Goal: Check status: Check status

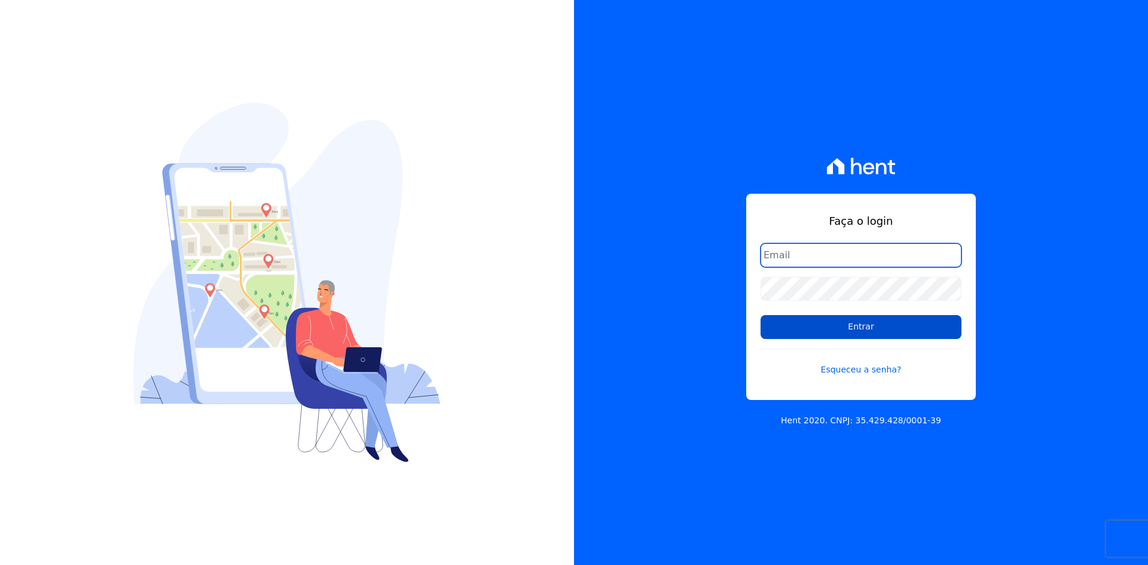
type input "[EMAIL_ADDRESS][DOMAIN_NAME]"
click at [886, 324] on input "Entrar" at bounding box center [861, 327] width 201 height 24
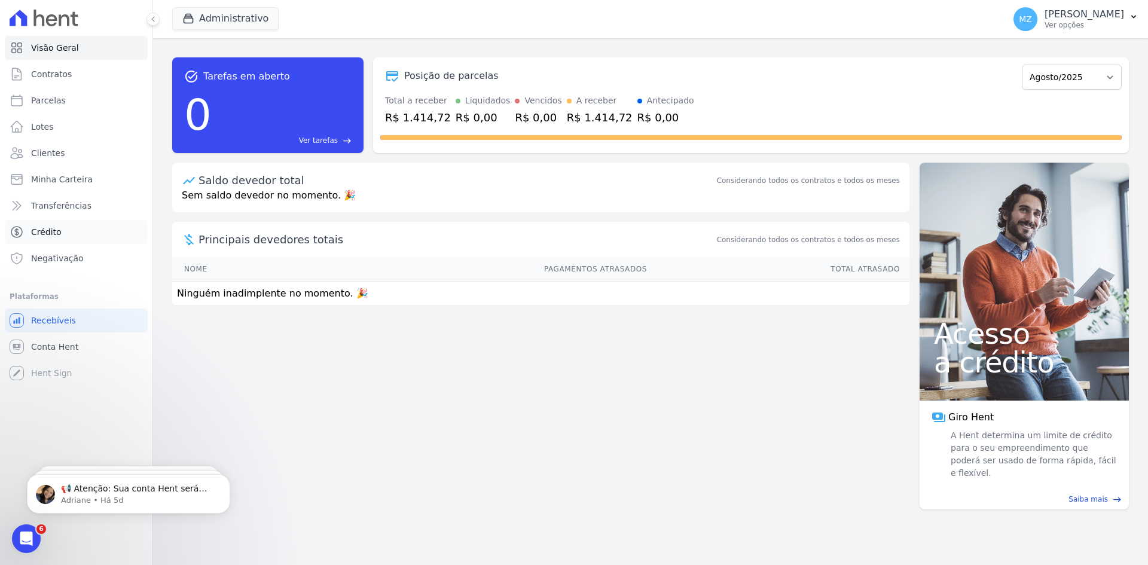
click at [56, 237] on span "Crédito" at bounding box center [46, 232] width 31 height 12
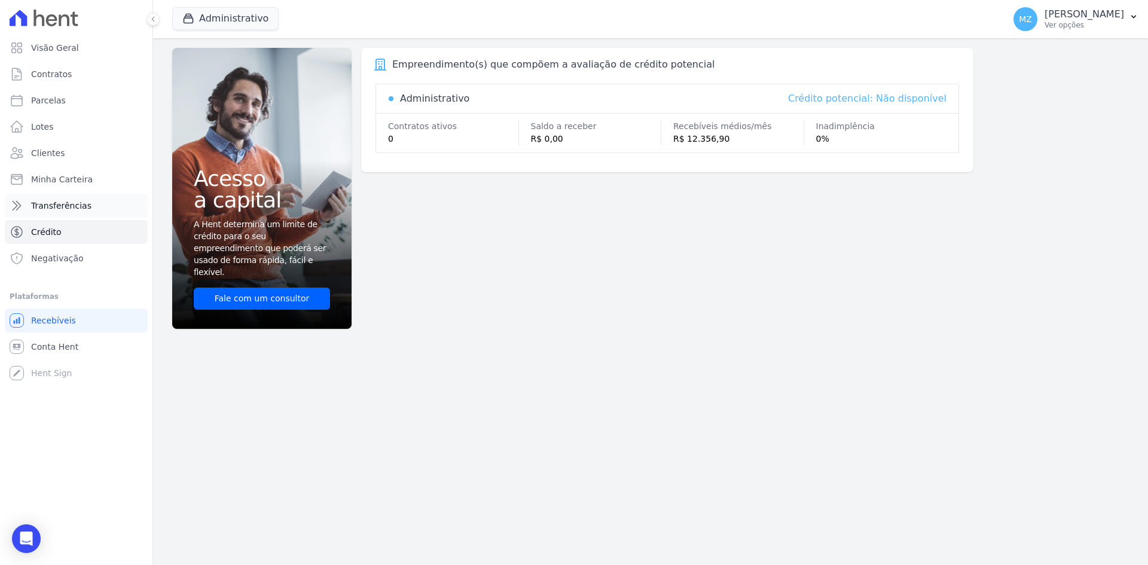
click at [77, 209] on span "Transferências" at bounding box center [61, 206] width 60 height 12
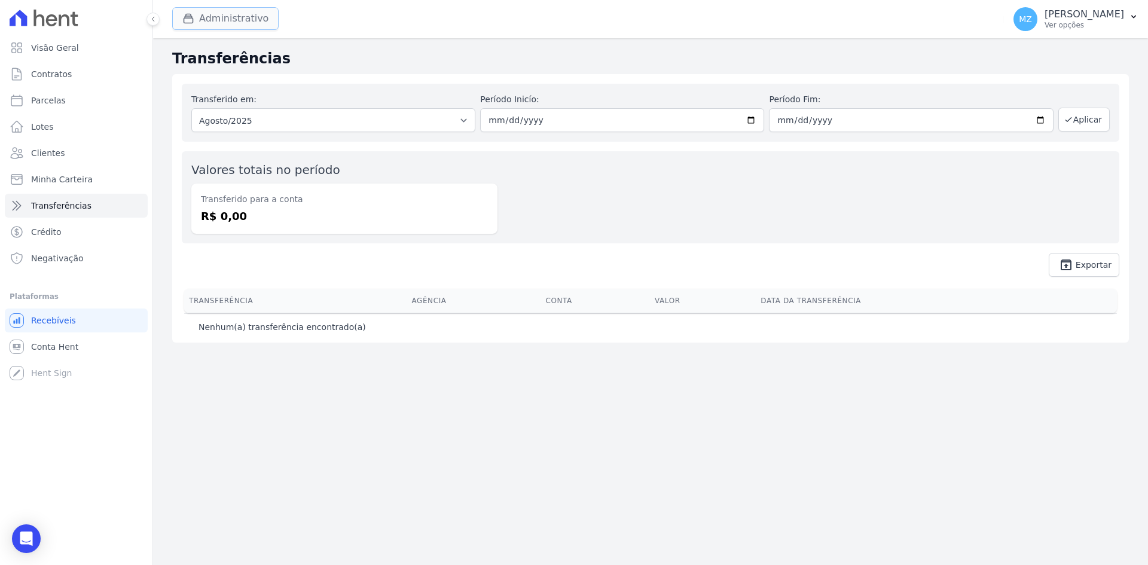
click at [217, 25] on button "Administrativo" at bounding box center [225, 18] width 106 height 23
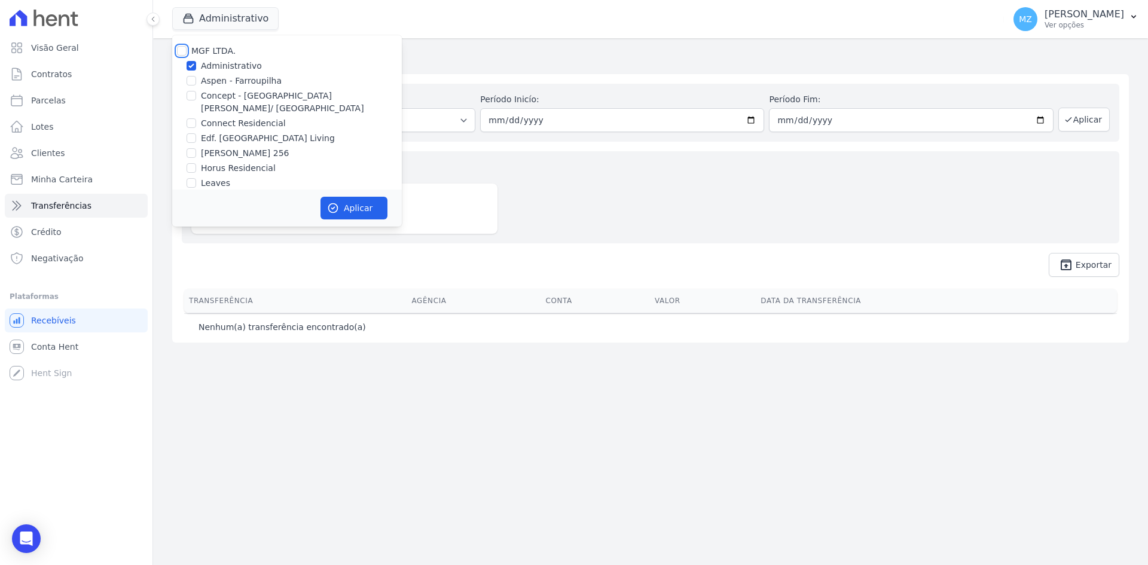
click at [182, 54] on input "MGF LTDA." at bounding box center [182, 51] width 10 height 10
checkbox input "true"
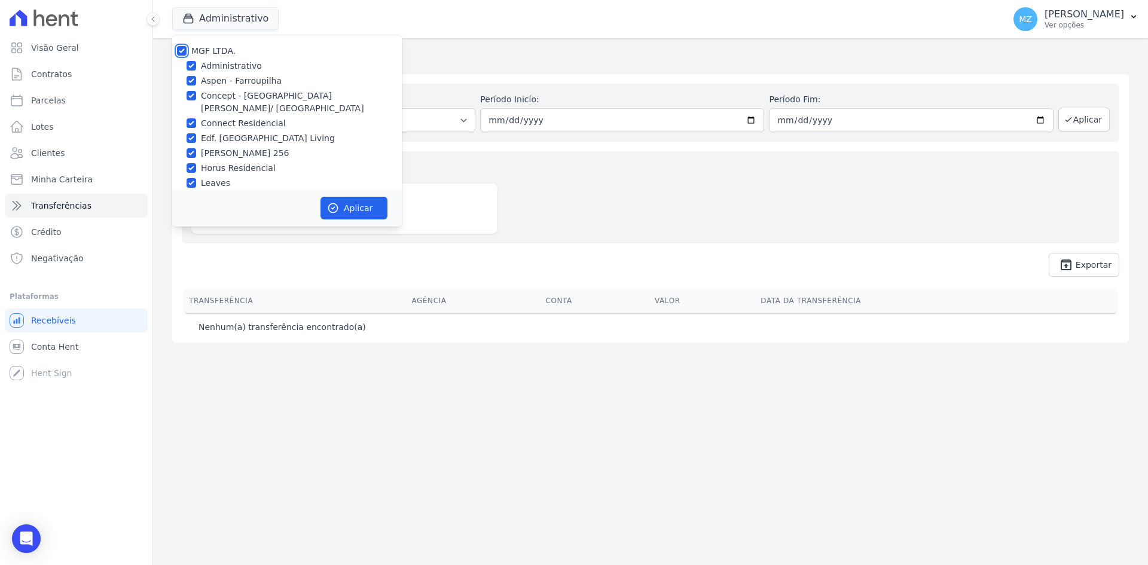
checkbox input "true"
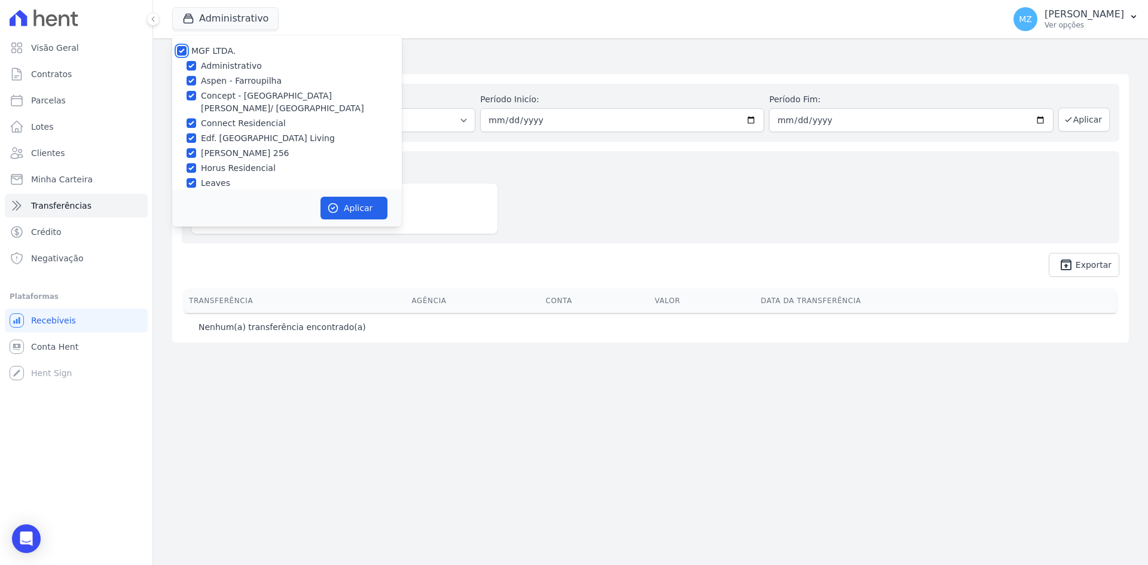
checkbox input "true"
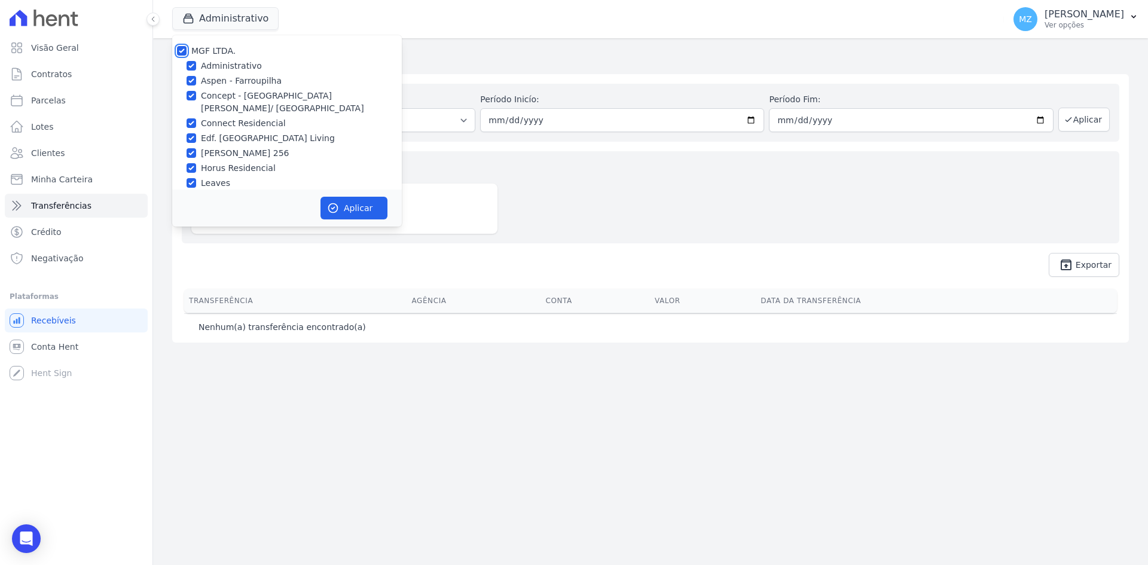
checkbox input "true"
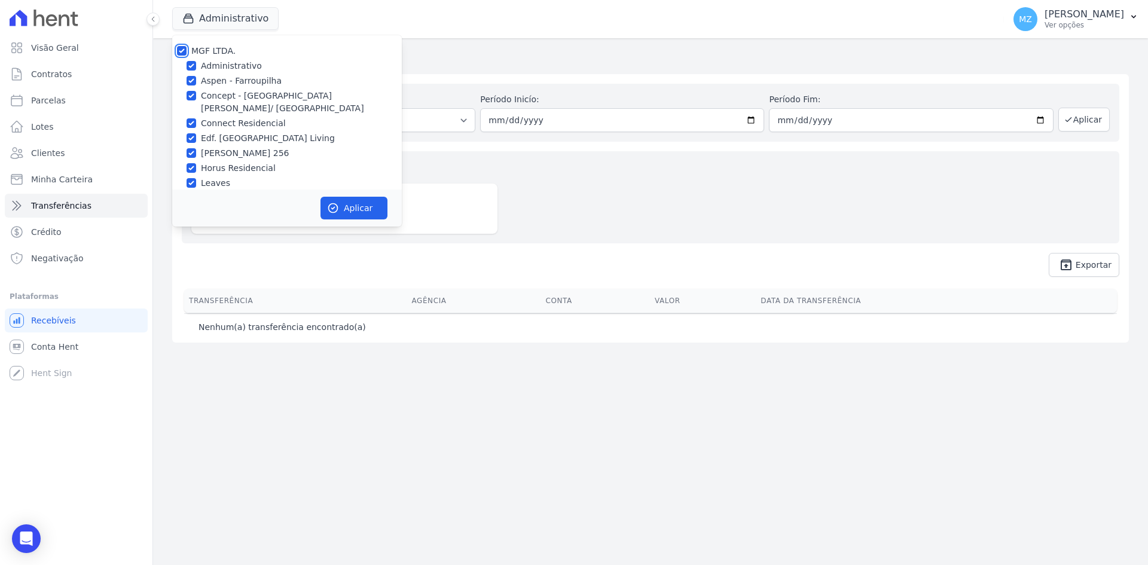
checkbox input "true"
click at [191, 80] on input "Aspen - Farroupilha" at bounding box center [192, 81] width 10 height 10
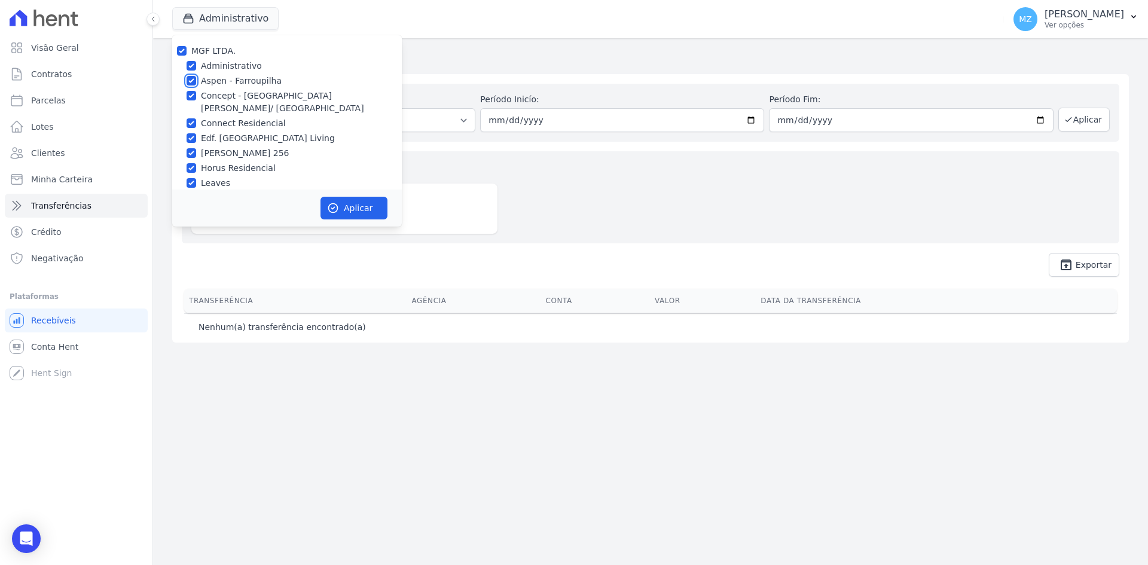
checkbox input "false"
click at [193, 118] on input "Connect Residencial" at bounding box center [192, 123] width 10 height 10
checkbox input "false"
click at [191, 178] on input "Leaves" at bounding box center [192, 183] width 10 height 10
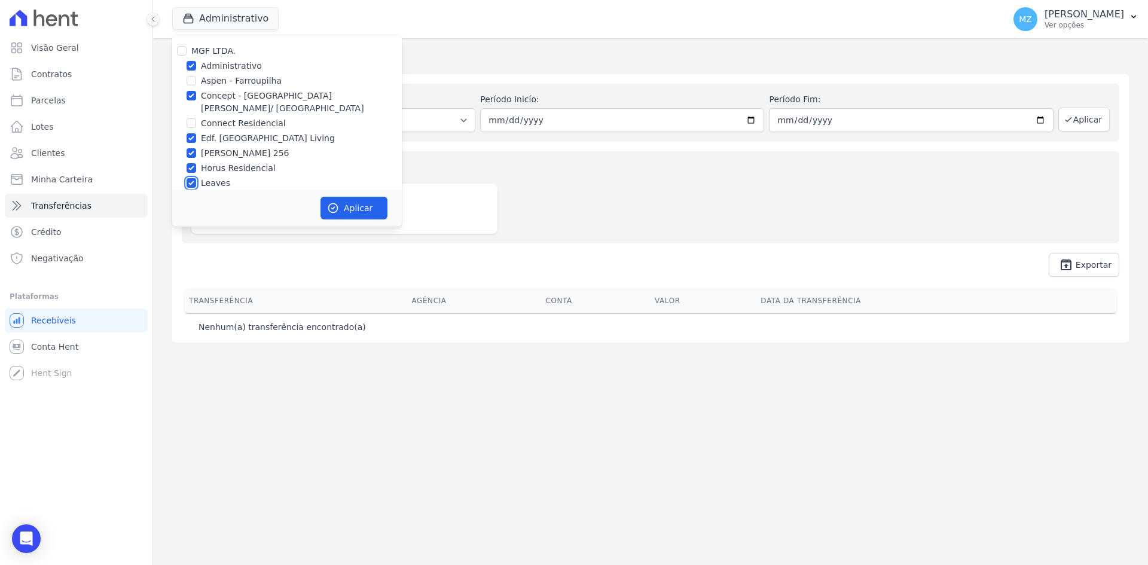
checkbox input "false"
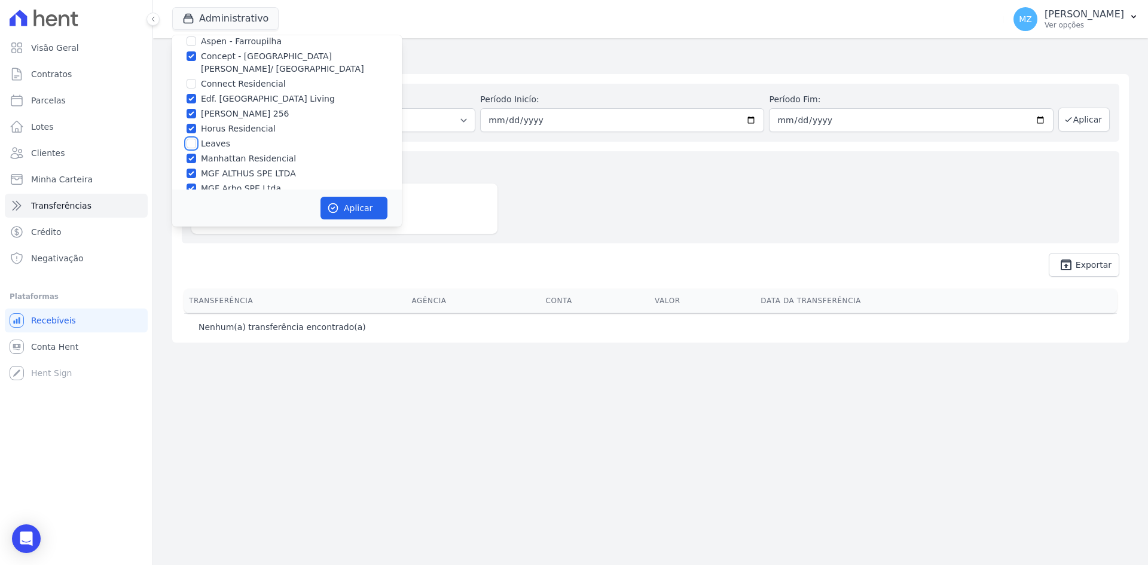
scroll to position [60, 0]
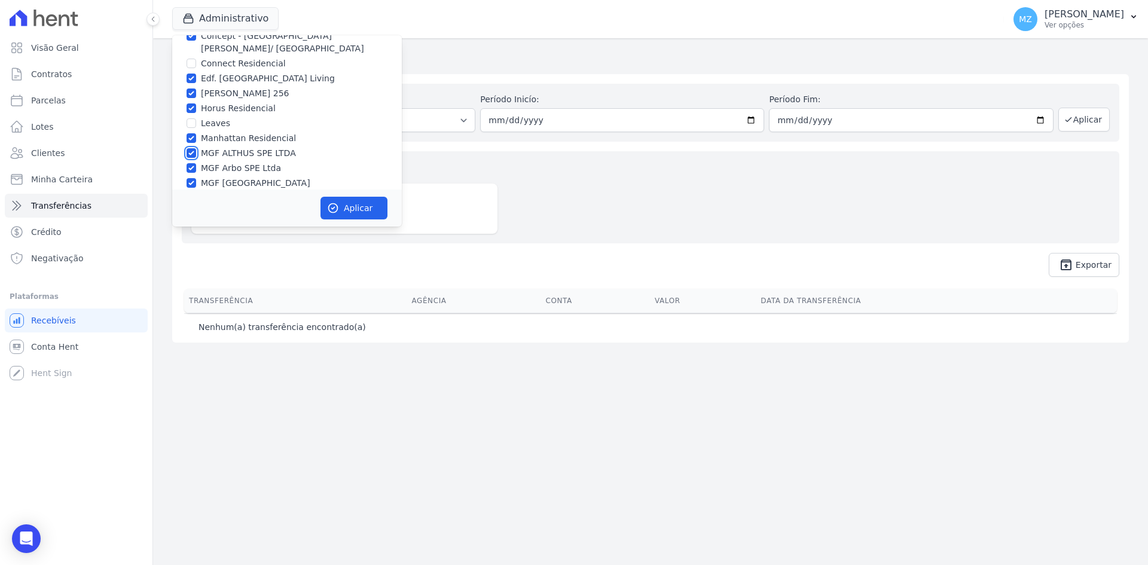
click at [188, 148] on input "MGF ALTHUS SPE LTDA" at bounding box center [192, 153] width 10 height 10
checkbox input "false"
click at [188, 163] on input "MGF Arbo SPE Ltda" at bounding box center [192, 168] width 10 height 10
checkbox input "false"
click at [189, 178] on input "MGF [GEOGRAPHIC_DATA]" at bounding box center [192, 183] width 10 height 10
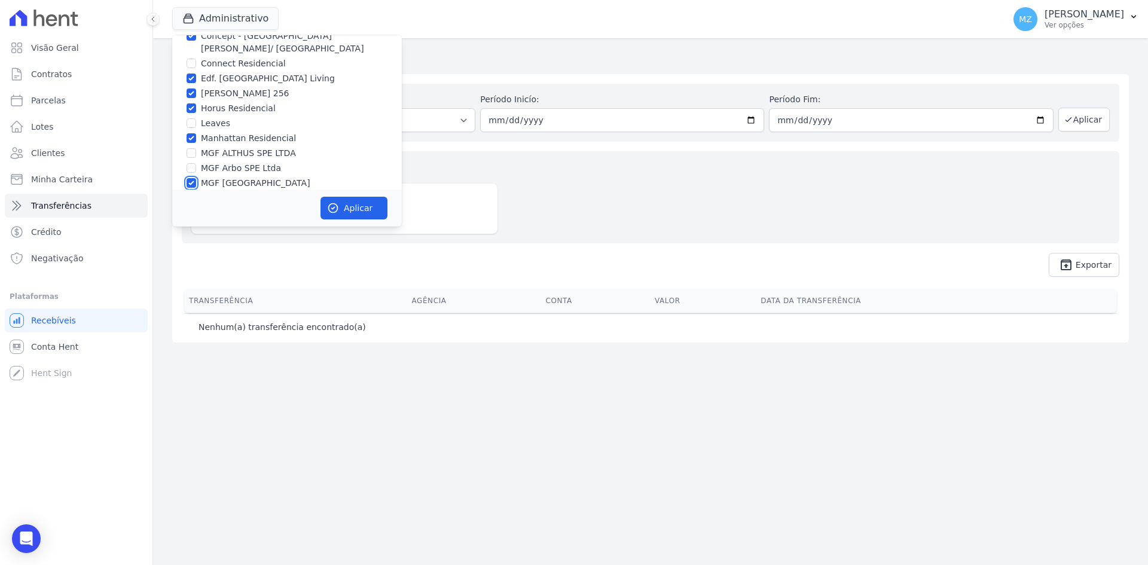
checkbox input "false"
click at [193, 133] on input "MGF STAY BG SPE LTDA" at bounding box center [192, 138] width 10 height 10
checkbox input "false"
click at [193, 148] on input "MGF VISION SPE LTDA." at bounding box center [192, 153] width 10 height 10
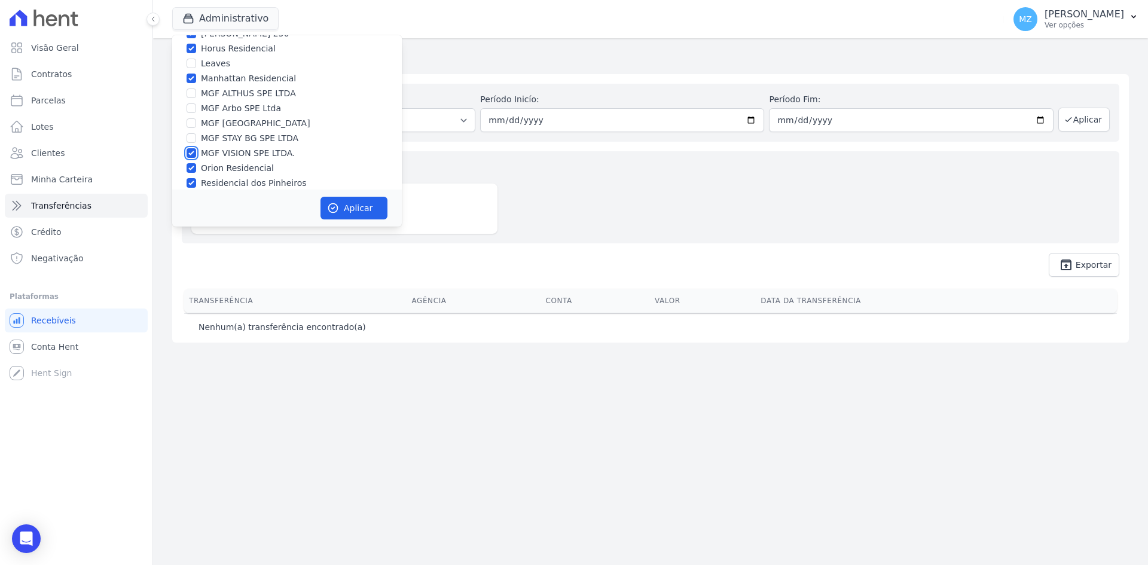
checkbox input "false"
click at [348, 214] on button "Aplicar" at bounding box center [354, 208] width 67 height 23
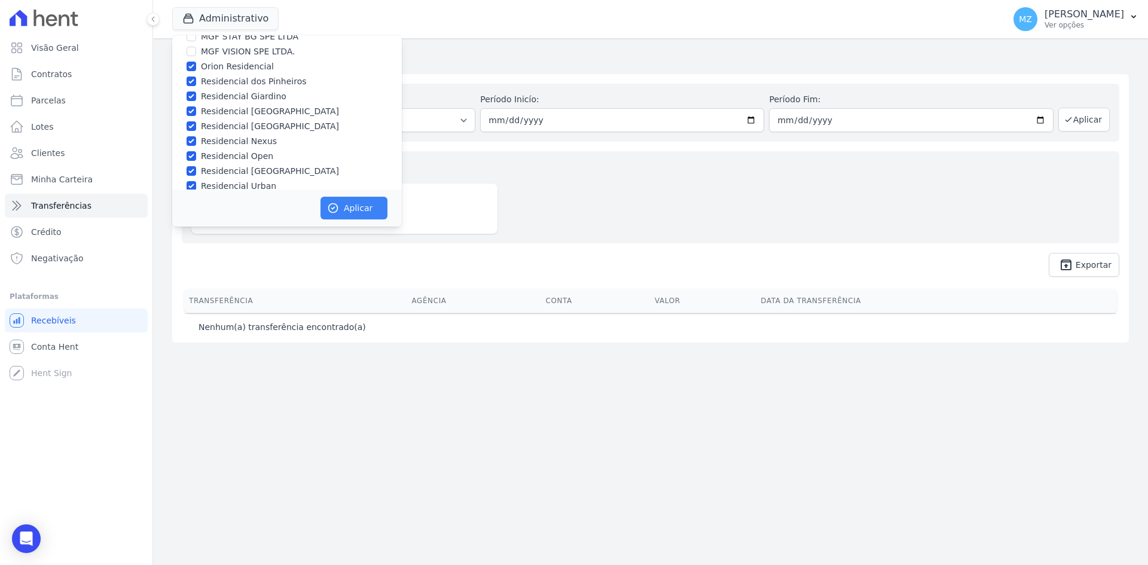
scroll to position [219, 0]
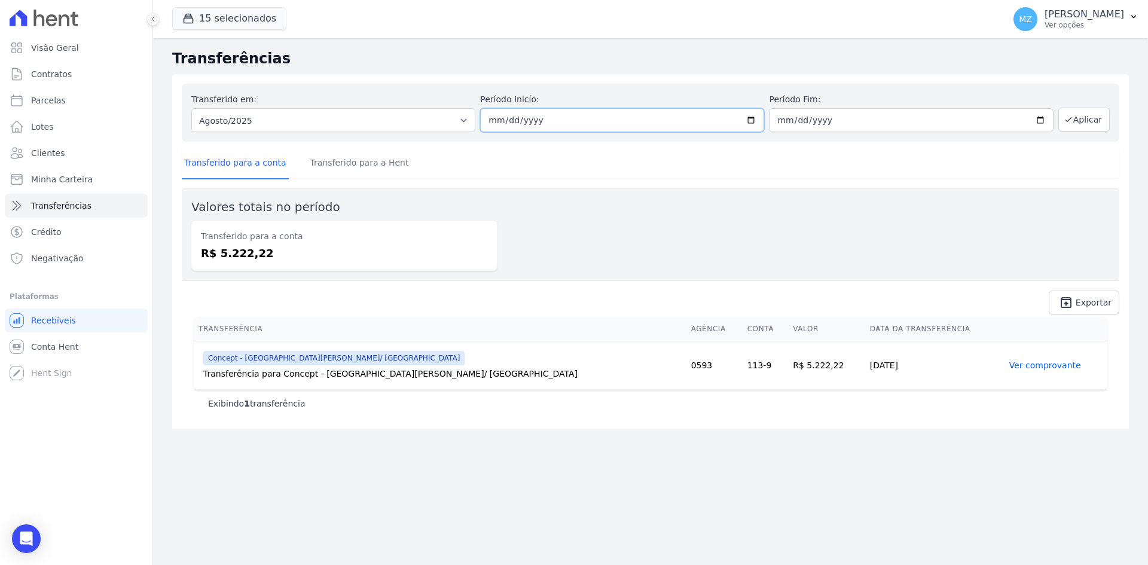
click at [496, 118] on input "[DATE]" at bounding box center [622, 120] width 284 height 24
type input "[DATE]"
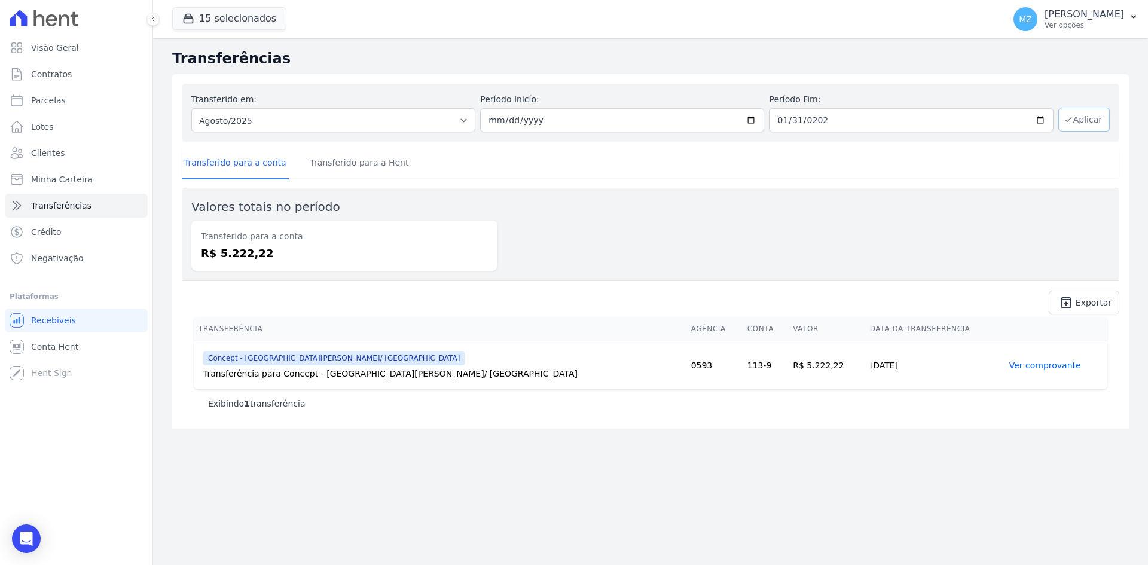
click at [1066, 120] on icon "button" at bounding box center [1069, 120] width 10 height 10
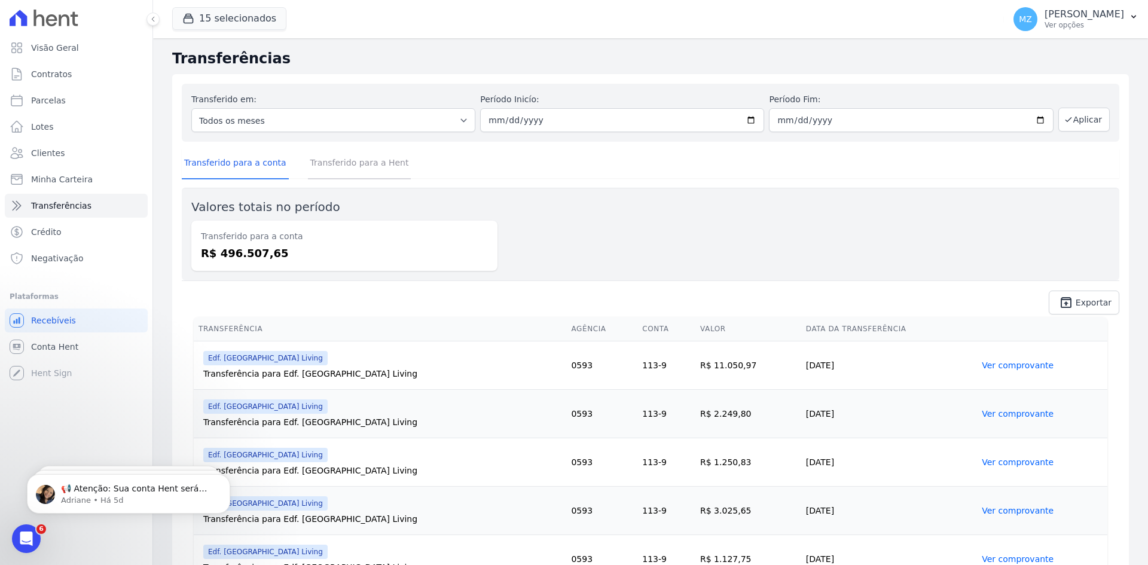
click at [334, 164] on link "Transferido para a Hent" at bounding box center [359, 163] width 103 height 31
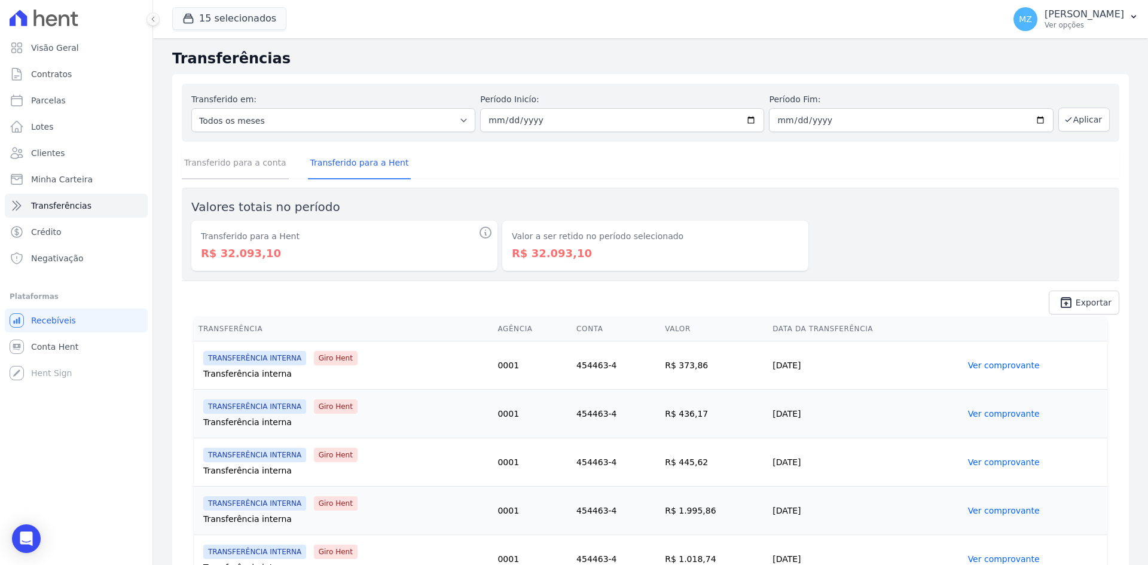
click at [242, 163] on link "Transferido para a conta" at bounding box center [235, 163] width 107 height 31
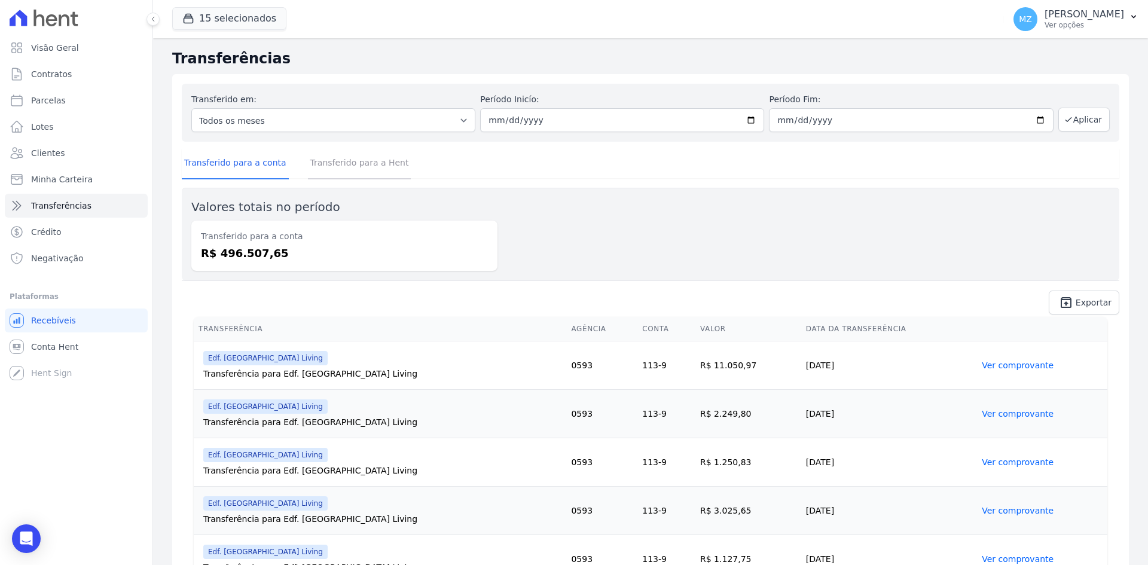
click at [336, 165] on link "Transferido para a Hent" at bounding box center [359, 163] width 103 height 31
